Goal: Check status

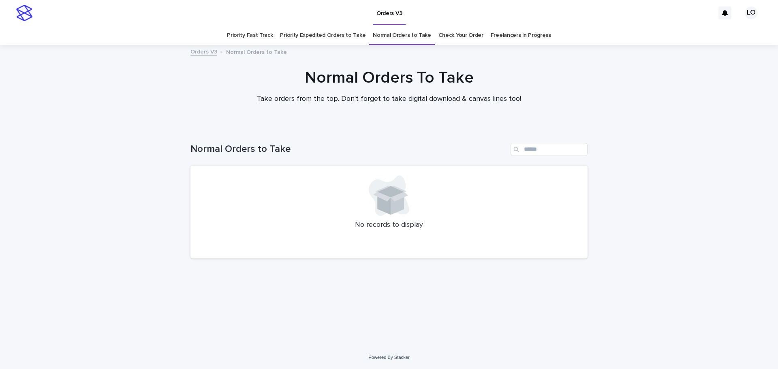
click at [465, 33] on link "Check Your Order" at bounding box center [460, 35] width 45 height 19
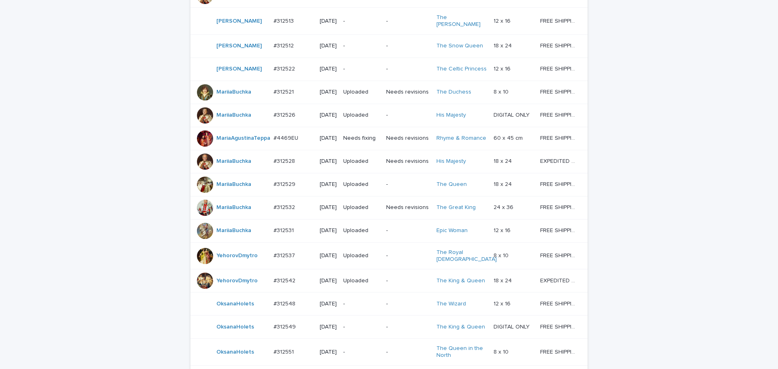
scroll to position [688, 0]
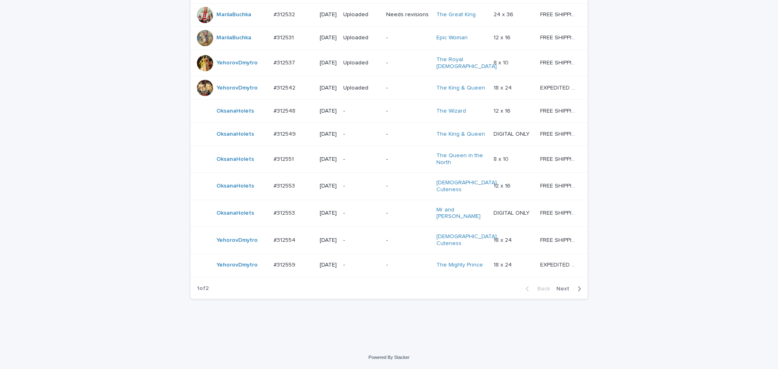
click at [567, 292] on span "Next" at bounding box center [565, 289] width 18 height 6
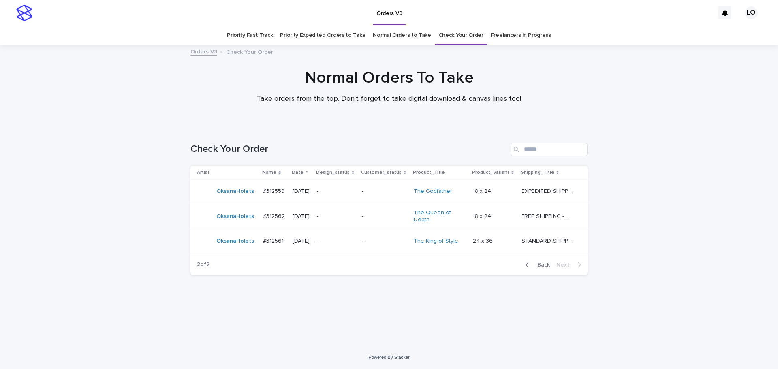
click at [634, 306] on div "Loading... Saving… Loading... Saving… Check Your Order Artist Name Date Design_…" at bounding box center [389, 236] width 778 height 219
click at [398, 39] on link "Normal Orders to Take" at bounding box center [402, 35] width 58 height 19
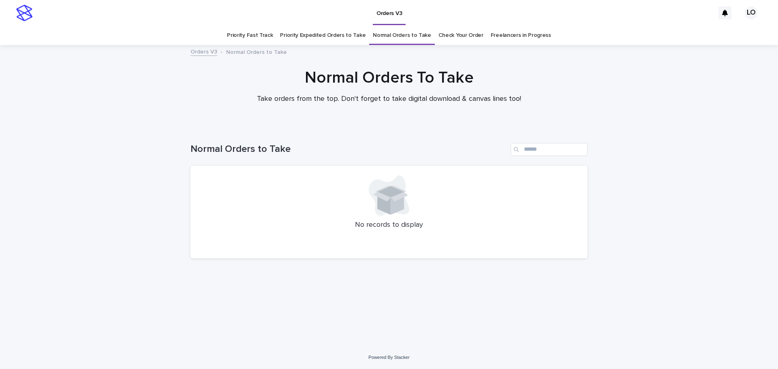
drag, startPoint x: 664, startPoint y: 149, endPoint x: 609, endPoint y: 6, distance: 153.6
click at [664, 148] on div "Loading... Saving… Loading... Saving… Normal Orders to Take No records to displ…" at bounding box center [389, 236] width 778 height 219
